Goal: Transaction & Acquisition: Purchase product/service

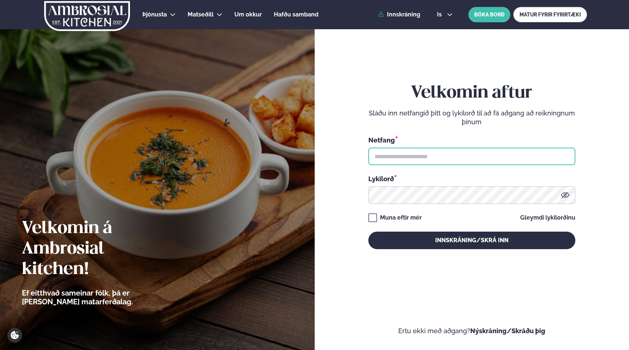
click at [402, 156] on input "text" at bounding box center [471, 156] width 207 height 18
type input "**********"
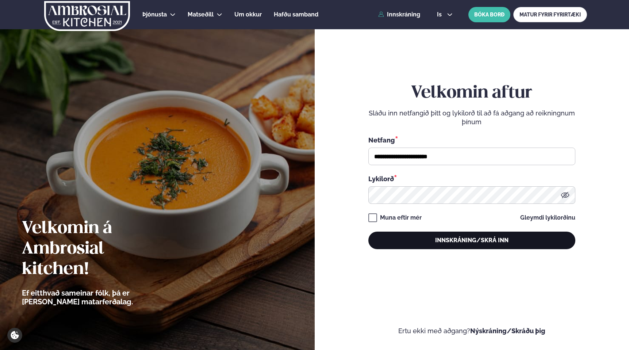
click at [455, 243] on button "Innskráning/Skrá inn" at bounding box center [471, 240] width 207 height 18
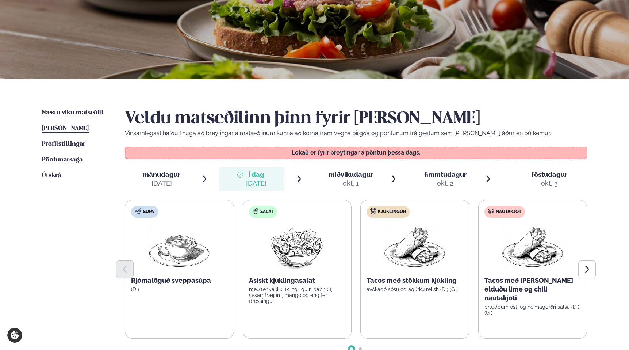
scroll to position [125, 0]
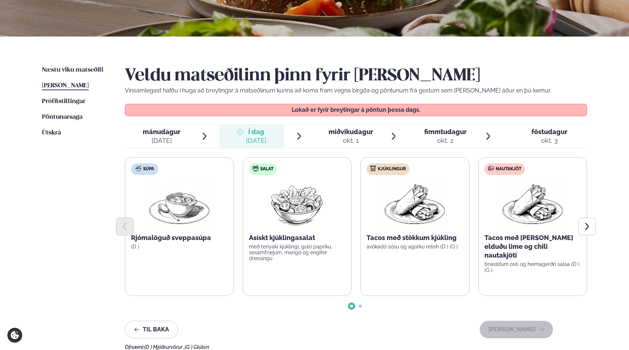
click at [340, 137] on div "okt. 1" at bounding box center [350, 140] width 45 height 9
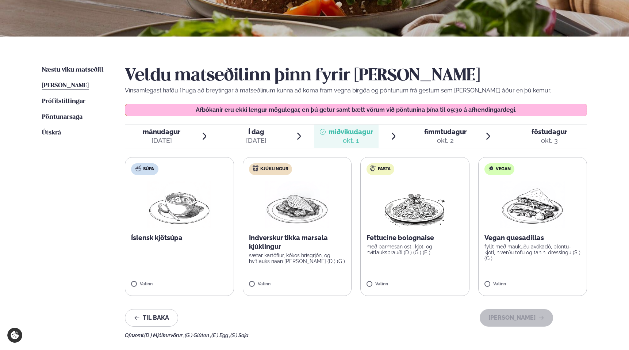
click at [286, 259] on p "sætar kartöflur, kókos hrísgrjón, og hvítlauks naan [PERSON_NAME] (D ) (G )" at bounding box center [297, 258] width 97 height 12
click at [523, 319] on button "[PERSON_NAME]" at bounding box center [515, 318] width 73 height 18
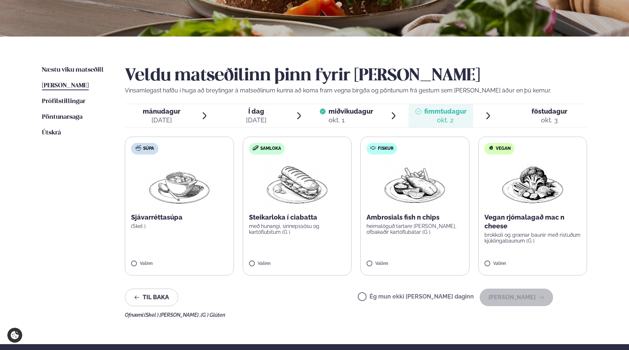
click at [401, 229] on p "heimalöguð tartare [PERSON_NAME], ofbakaðir kartöflubátar (G )" at bounding box center [414, 229] width 97 height 12
click at [517, 300] on button "[PERSON_NAME]" at bounding box center [515, 297] width 73 height 18
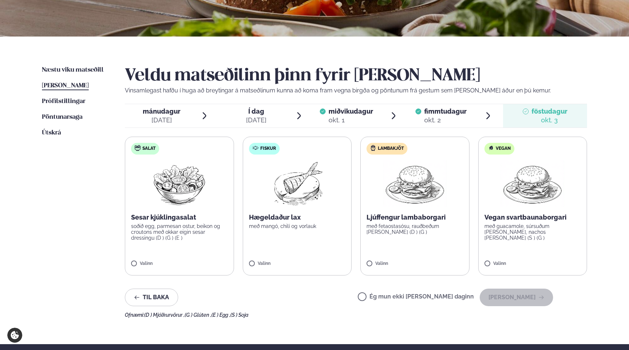
click at [283, 222] on div "Hægeldaður lax með mangó, chilí og vorlauk" at bounding box center [297, 221] width 97 height 16
click at [516, 301] on button "[PERSON_NAME]" at bounding box center [515, 297] width 73 height 18
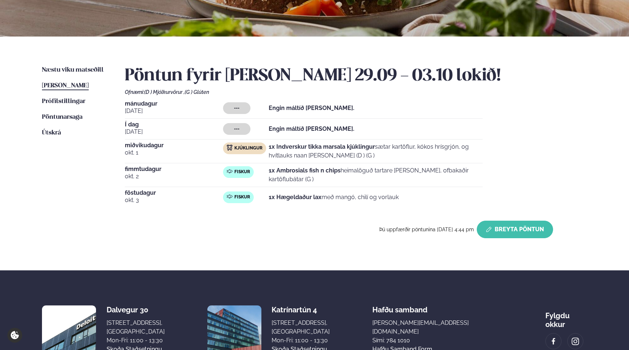
click at [505, 226] on button "Breyta Pöntun" at bounding box center [514, 229] width 76 height 18
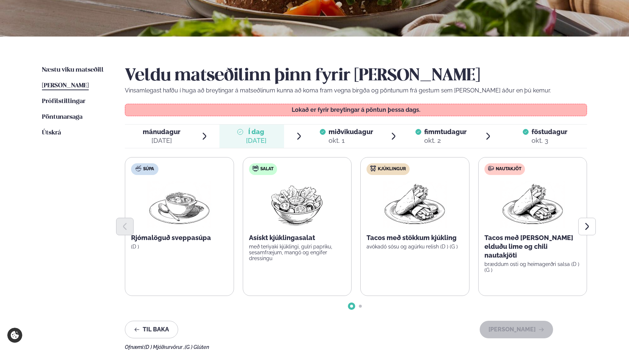
click at [533, 137] on div "okt. 3" at bounding box center [549, 140] width 36 height 9
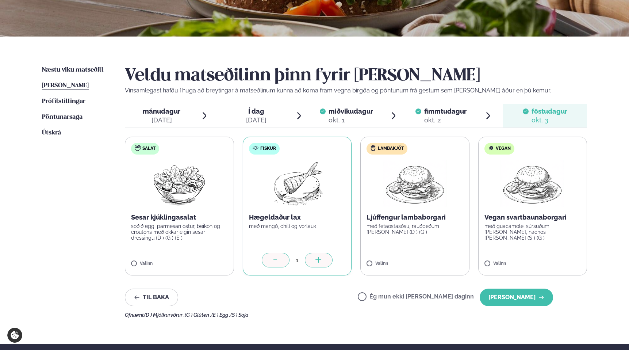
click at [300, 303] on div "Til baka Ég mun ekki [PERSON_NAME] daginn [PERSON_NAME]" at bounding box center [339, 297] width 428 height 18
click at [518, 300] on button "[PERSON_NAME]" at bounding box center [515, 297] width 73 height 18
